Goal: Transaction & Acquisition: Book appointment/travel/reservation

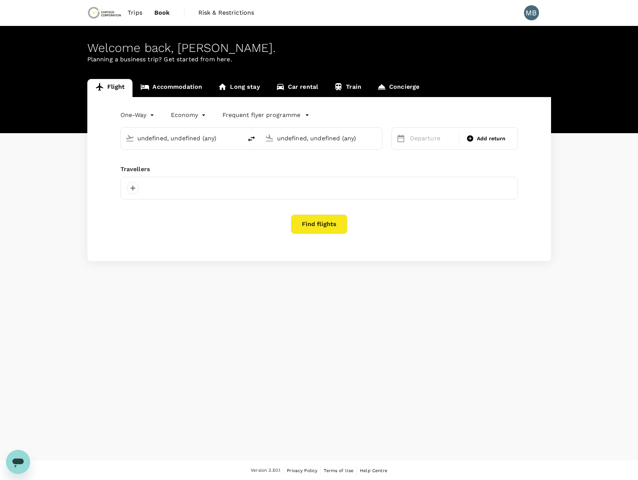
type input "Kalgoorlie-[GEOGRAPHIC_DATA] (KGI)"
type input "Adelaide (ADL)"
click at [177, 90] on link "Accommodation" at bounding box center [171, 88] width 78 height 18
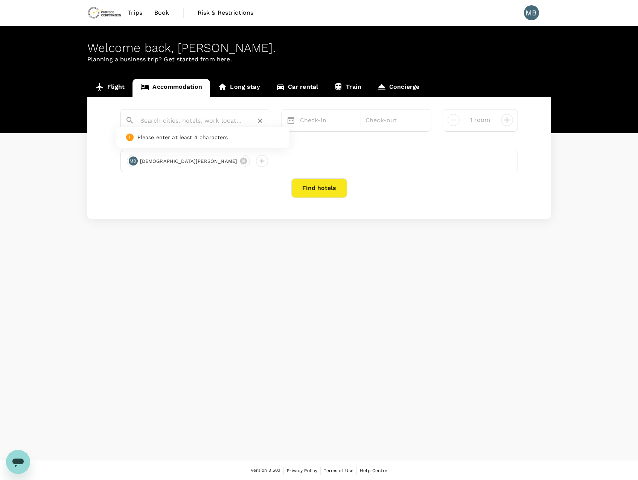
click at [172, 119] on input "text" at bounding box center [192, 121] width 104 height 12
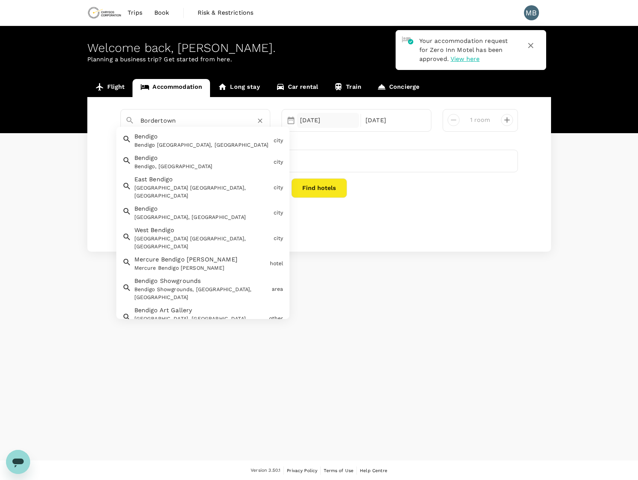
type input "Bordertown"
click at [328, 119] on div "[DATE]" at bounding box center [328, 120] width 62 height 15
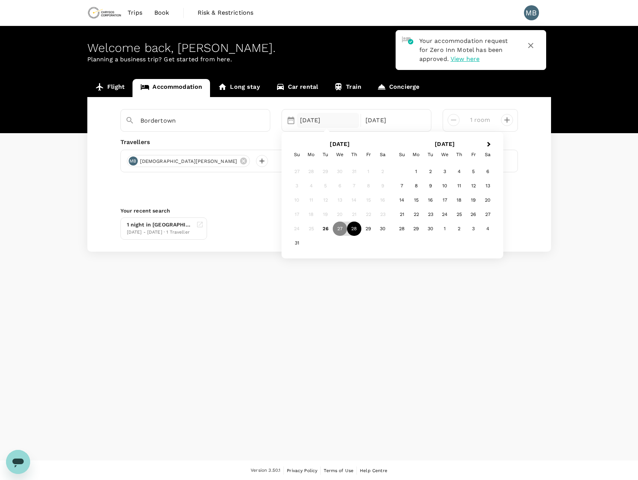
click at [359, 230] on div "28" at bounding box center [354, 229] width 14 height 14
click at [298, 244] on div "31" at bounding box center [297, 243] width 14 height 14
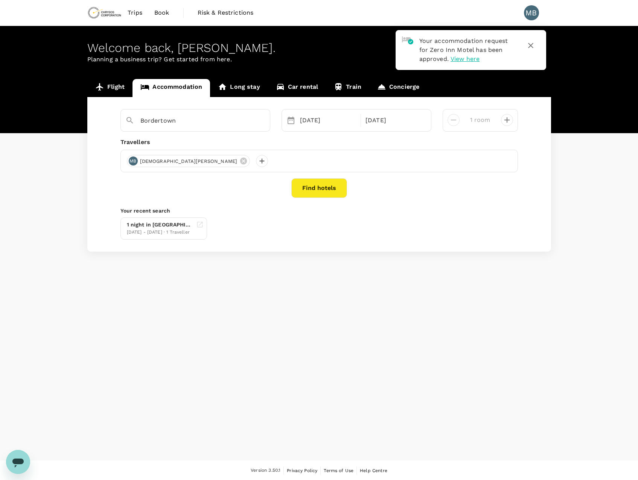
click at [318, 185] on button "Find hotels" at bounding box center [319, 188] width 56 height 20
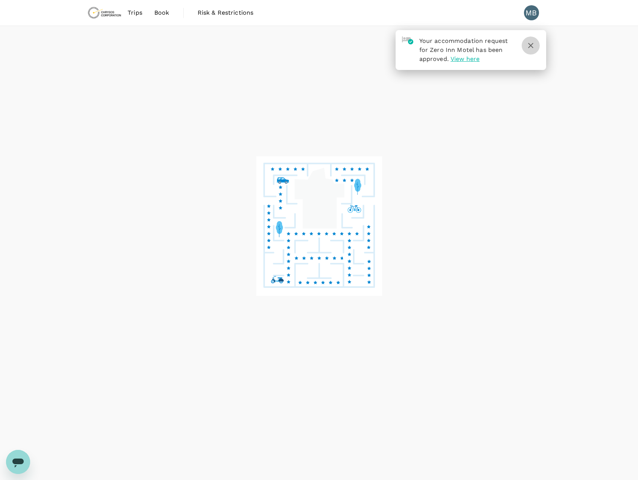
click at [530, 46] on icon "button" at bounding box center [530, 45] width 5 height 5
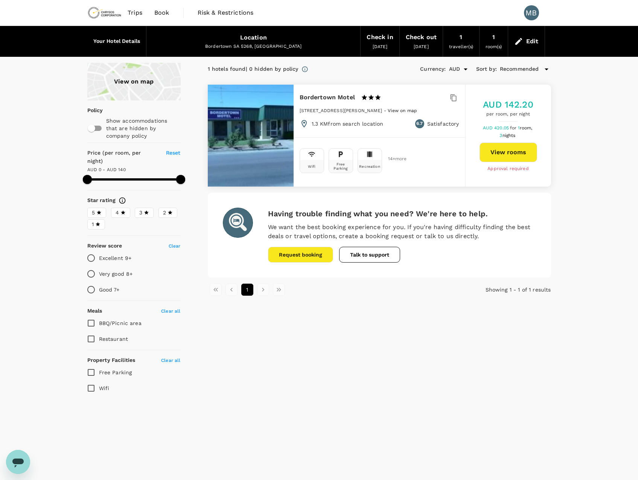
click at [287, 43] on div "Location [GEOGRAPHIC_DATA] [GEOGRAPHIC_DATA] 5268, [GEOGRAPHIC_DATA]" at bounding box center [253, 41] width 214 height 30
click at [528, 41] on div "Edit" at bounding box center [532, 41] width 12 height 11
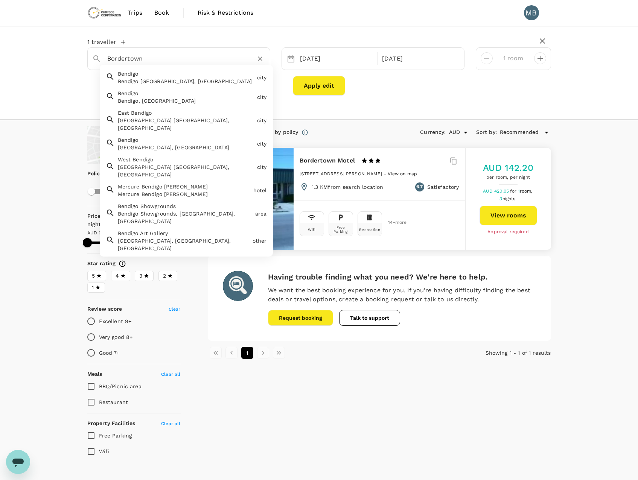
click at [141, 58] on input "Bordertown" at bounding box center [175, 59] width 137 height 12
click at [154, 78] on div "Bendigo [GEOGRAPHIC_DATA], [GEOGRAPHIC_DATA]" at bounding box center [186, 82] width 136 height 8
type input "Bendigo"
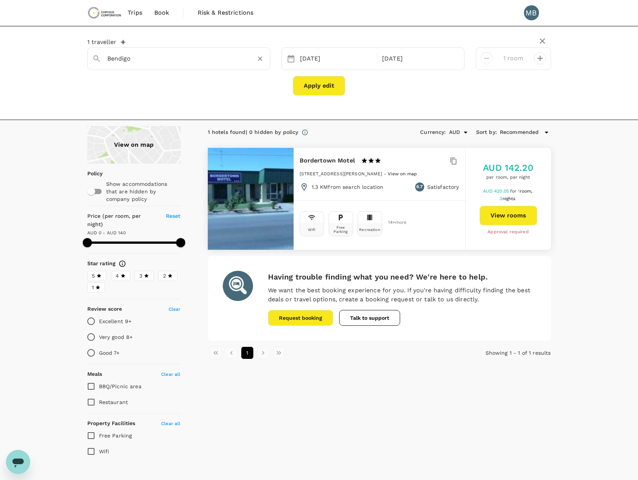
click at [329, 85] on button "Apply edit" at bounding box center [319, 86] width 52 height 20
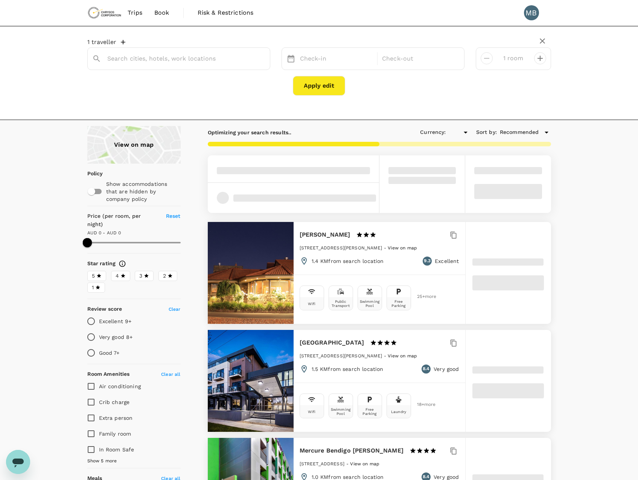
type input "311"
type input "AUD"
type input "Bendigo"
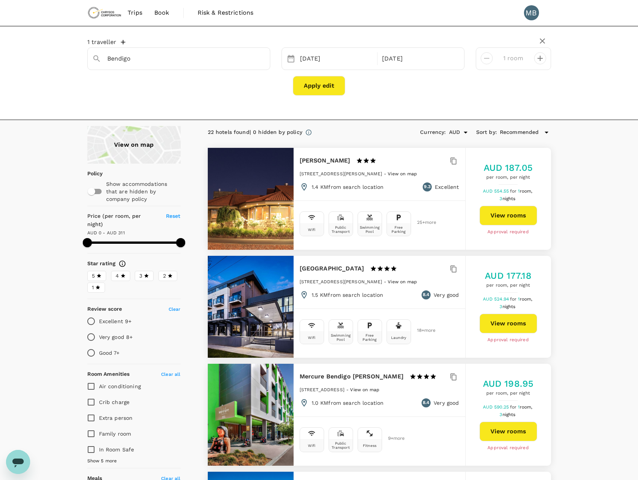
type input "311"
